Goal: Find specific page/section: Find specific page/section

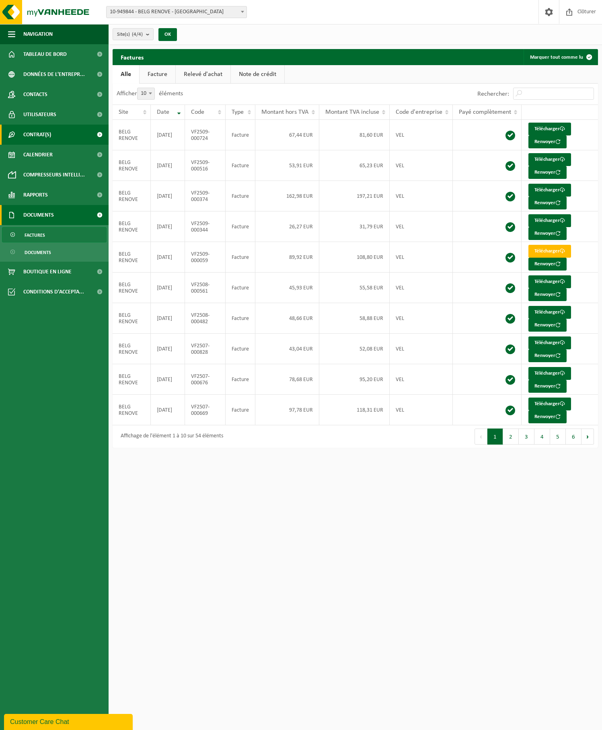
click at [72, 133] on link "Contrat(s)" at bounding box center [54, 135] width 109 height 20
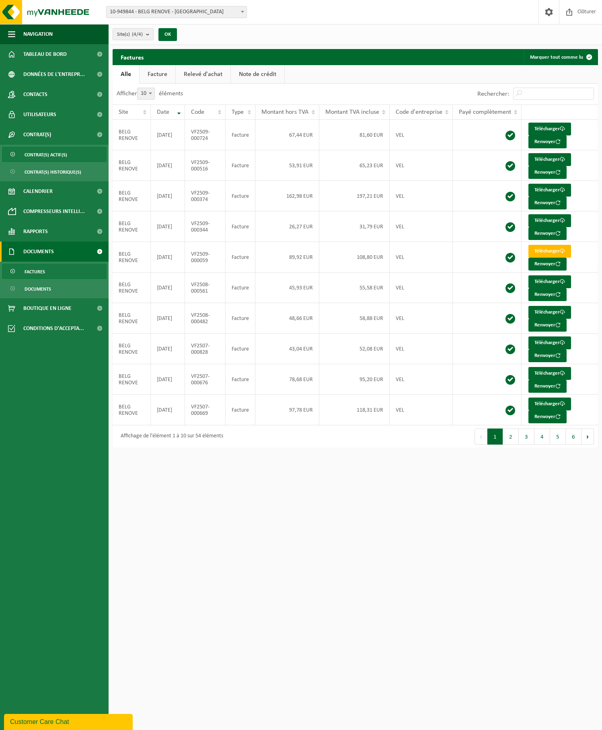
click at [59, 153] on span "Contrat(s) actif(s)" at bounding box center [46, 154] width 43 height 15
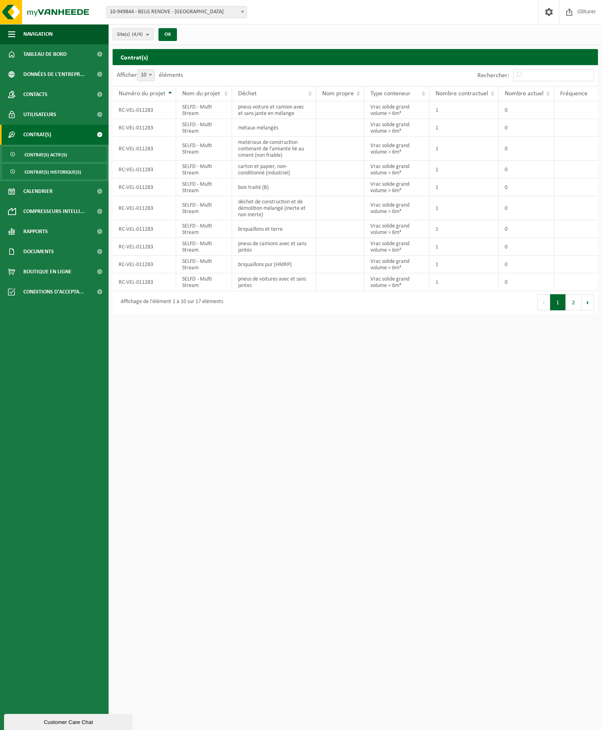
click at [82, 171] on link "Contrat(s) historique(s)" at bounding box center [54, 171] width 105 height 15
